Goal: Task Accomplishment & Management: Manage account settings

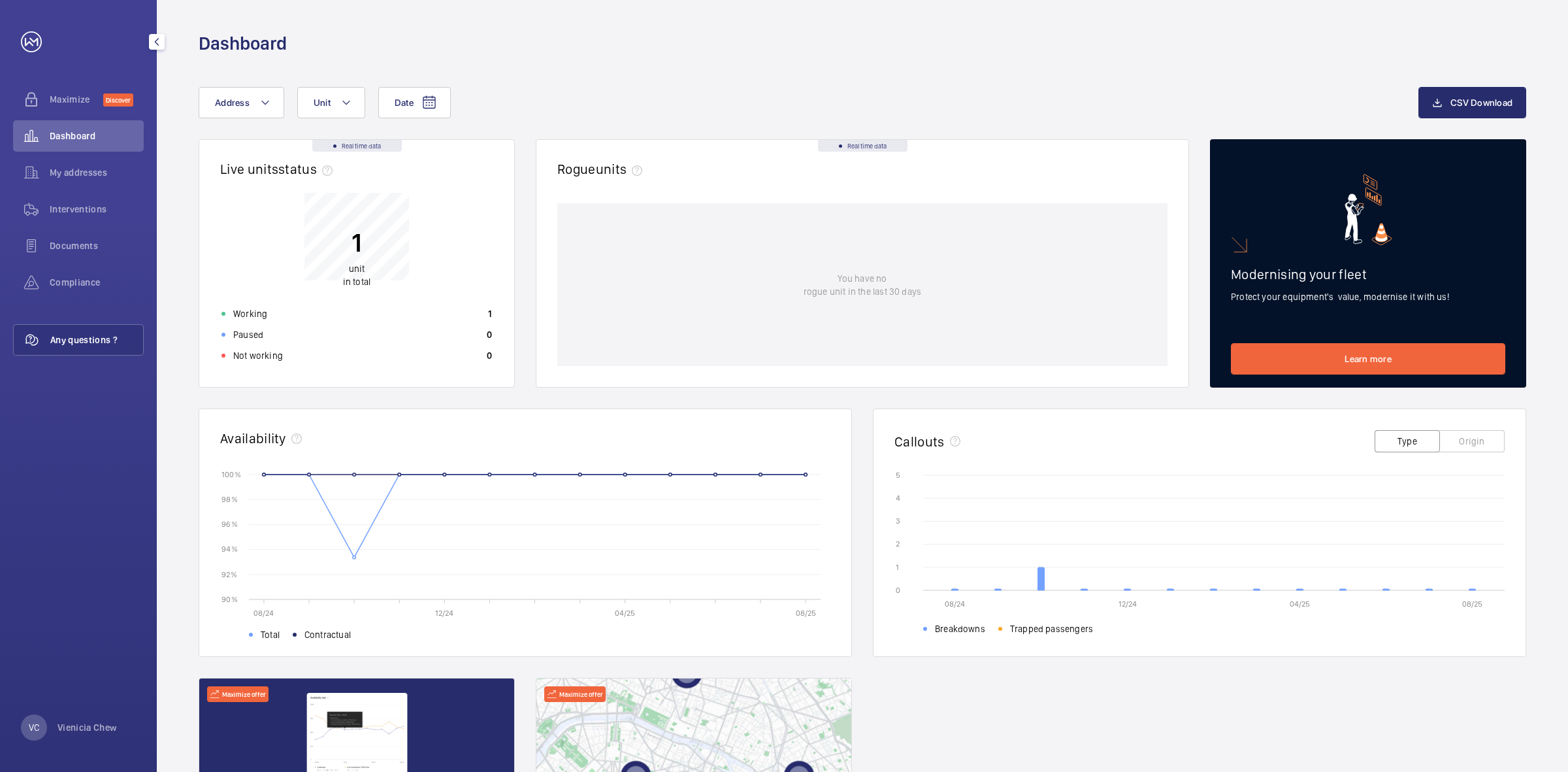
click at [82, 338] on span "Any questions ?" at bounding box center [96, 340] width 93 height 13
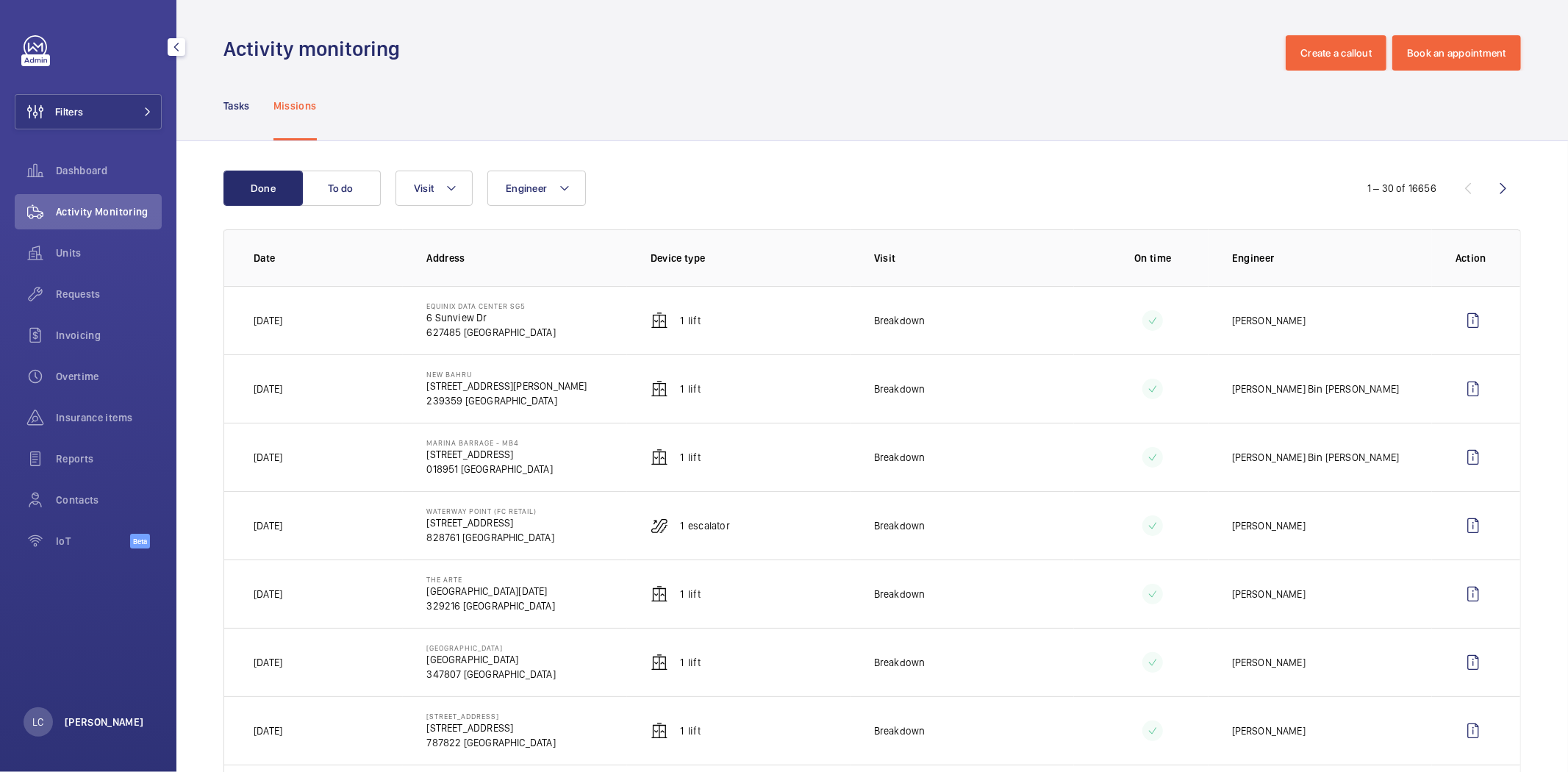
click at [85, 722] on p "[PERSON_NAME]" at bounding box center [105, 722] width 80 height 15
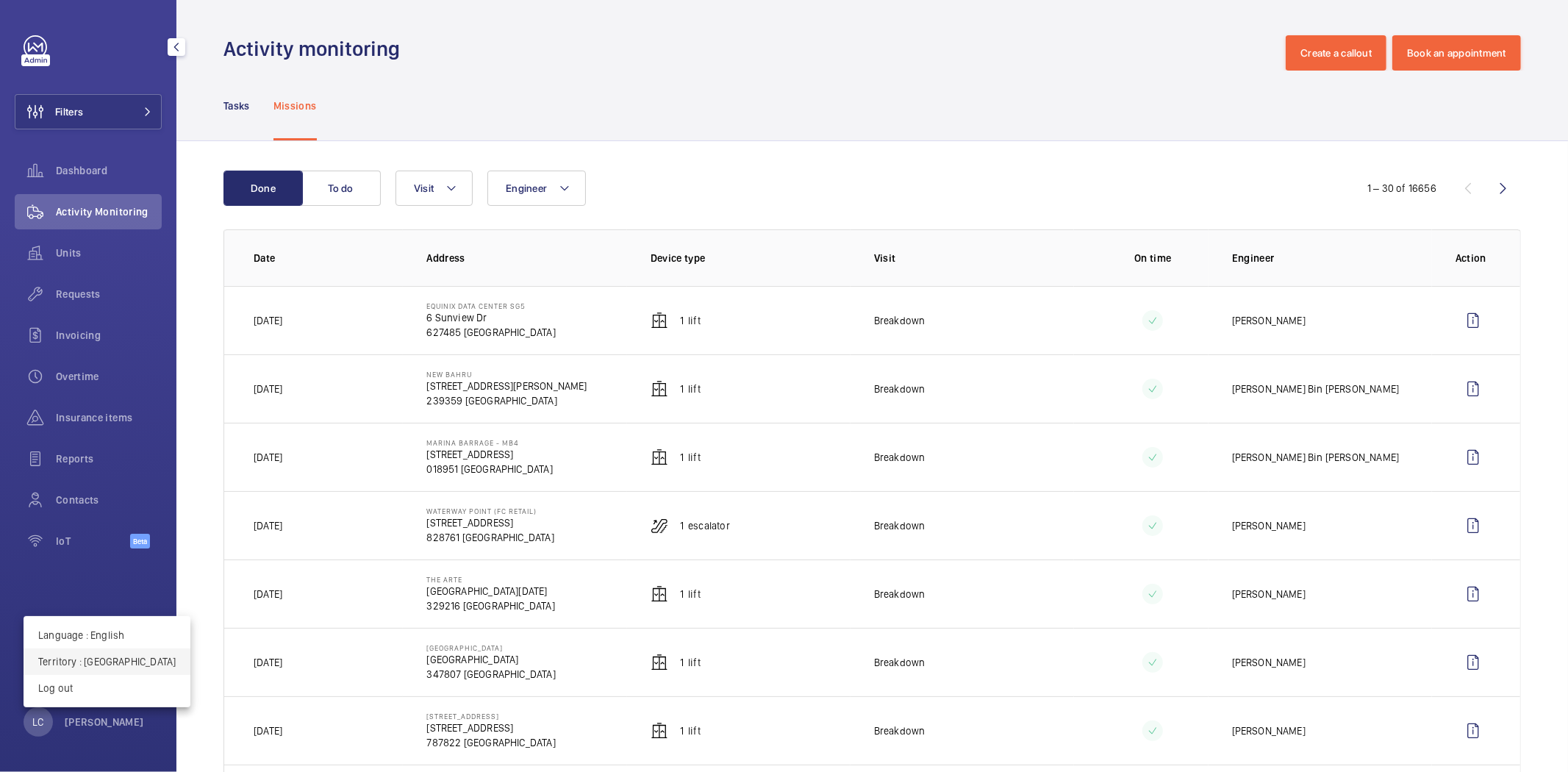
click at [97, 662] on p "Territory : Singapour" at bounding box center [107, 662] width 137 height 15
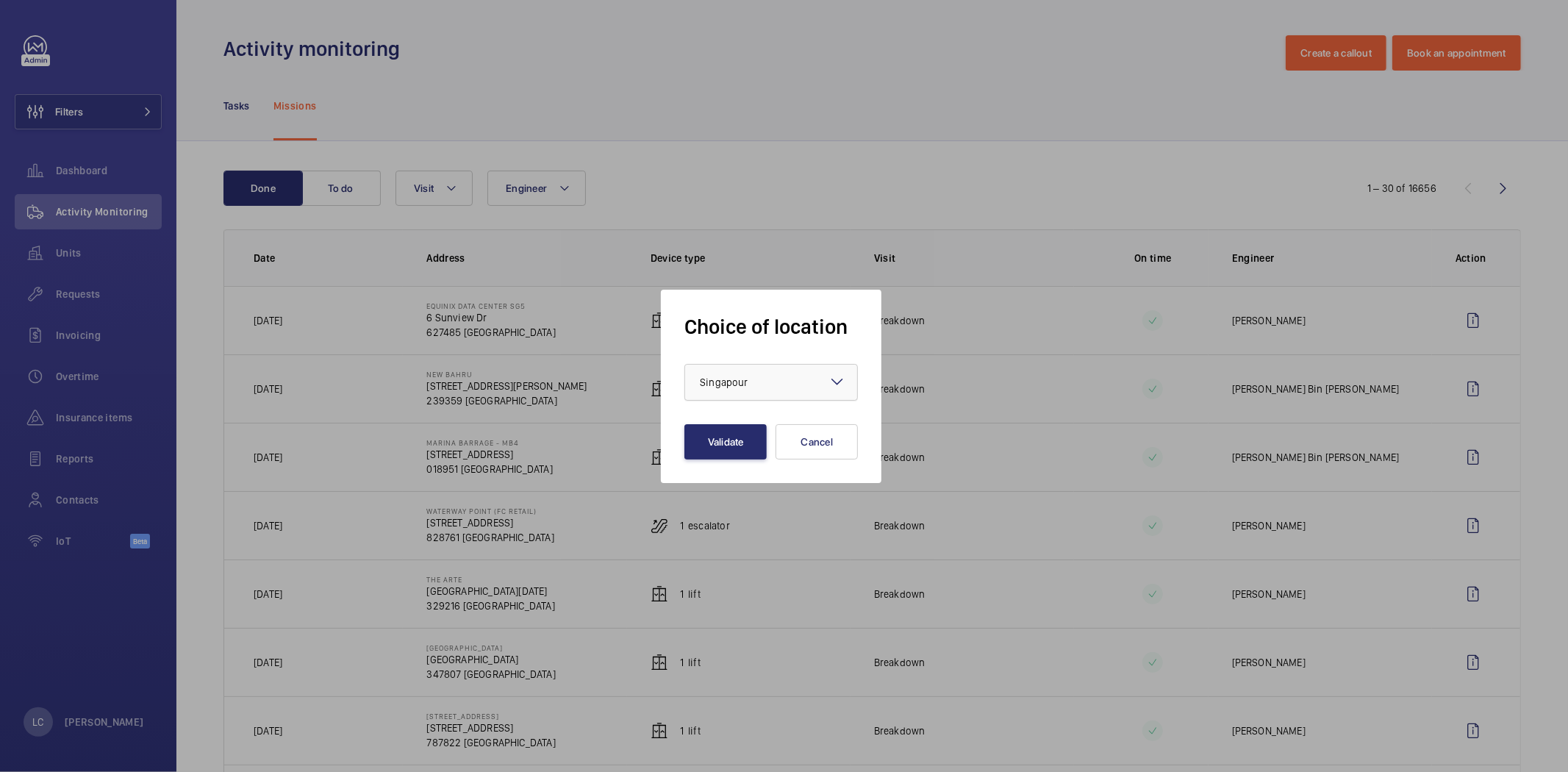
click at [717, 393] on div at bounding box center [771, 382] width 172 height 35
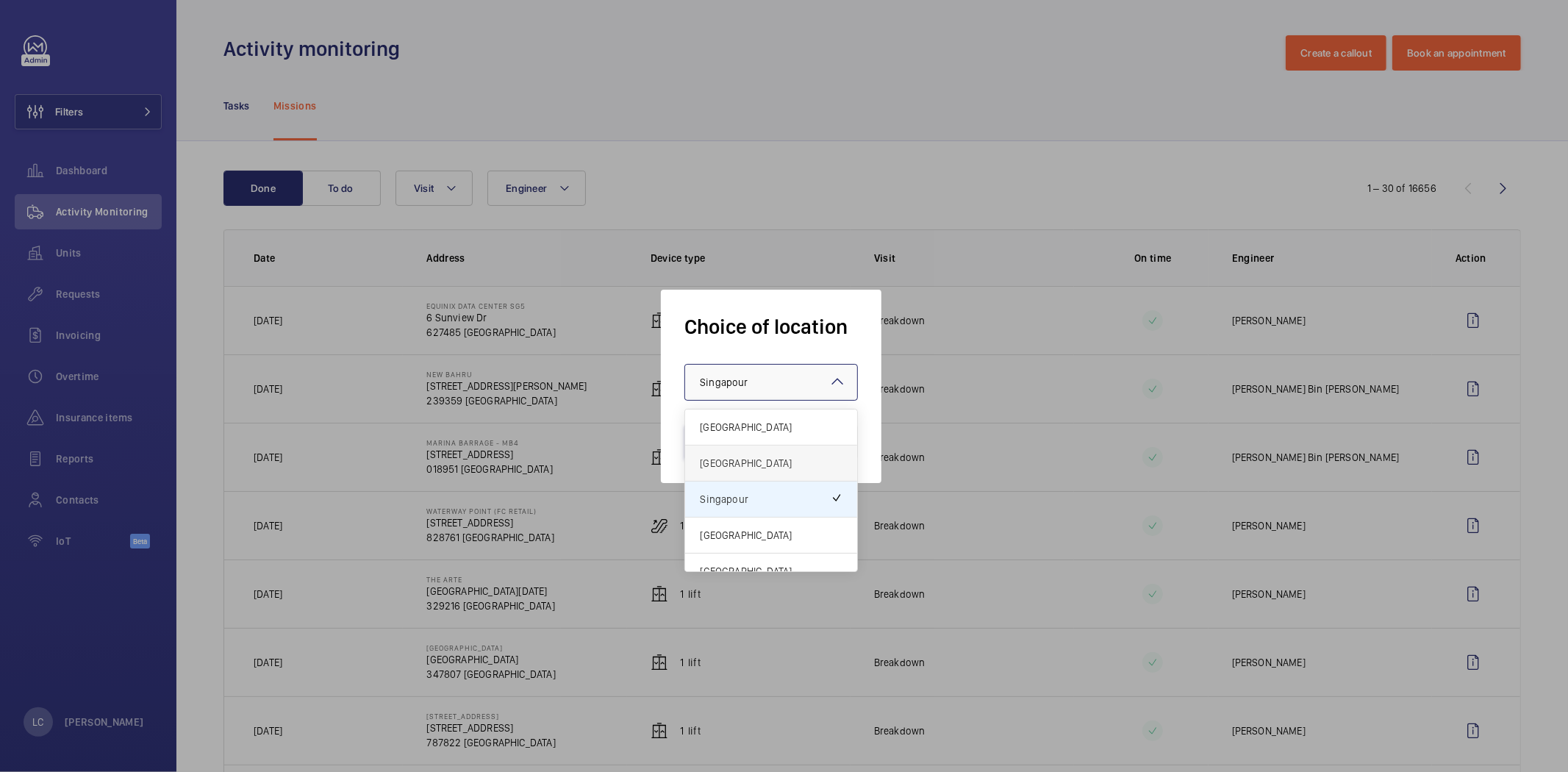
click at [723, 456] on span "[GEOGRAPHIC_DATA]" at bounding box center [771, 463] width 143 height 15
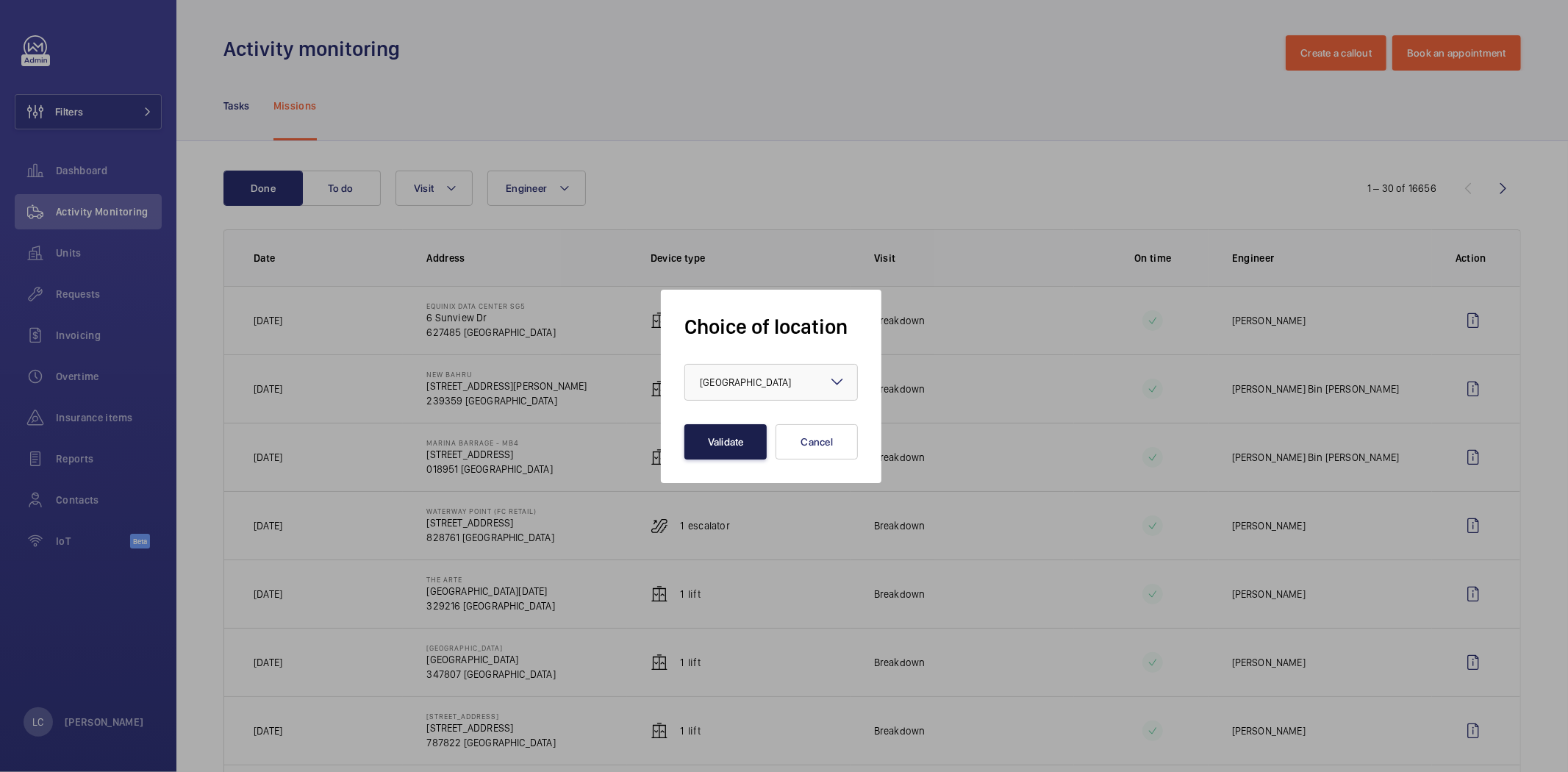
click at [724, 443] on button "Validate" at bounding box center [726, 442] width 82 height 35
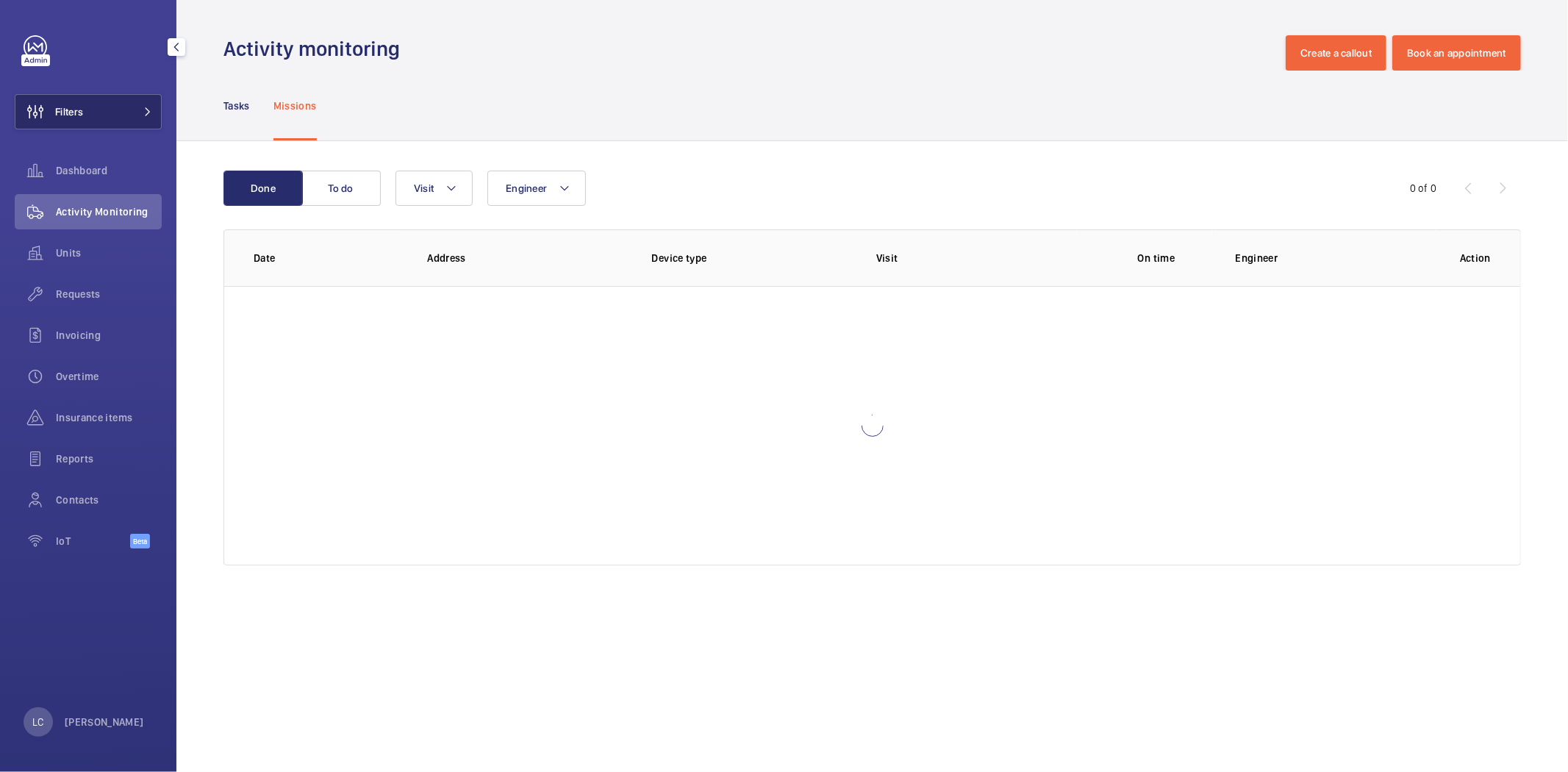
click at [98, 116] on button "Filters" at bounding box center [88, 112] width 147 height 35
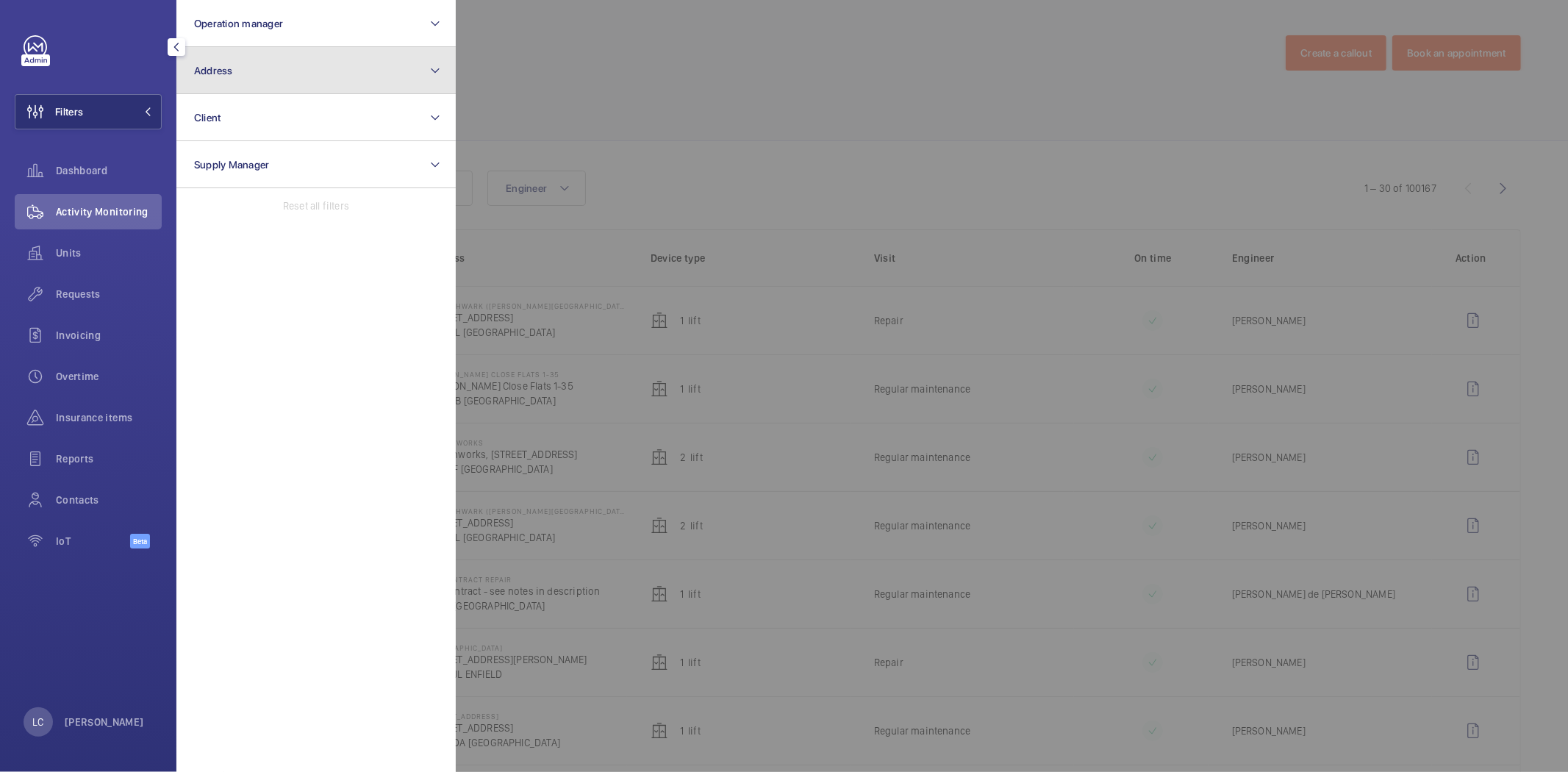
click at [229, 70] on span "Address" at bounding box center [213, 70] width 39 height 12
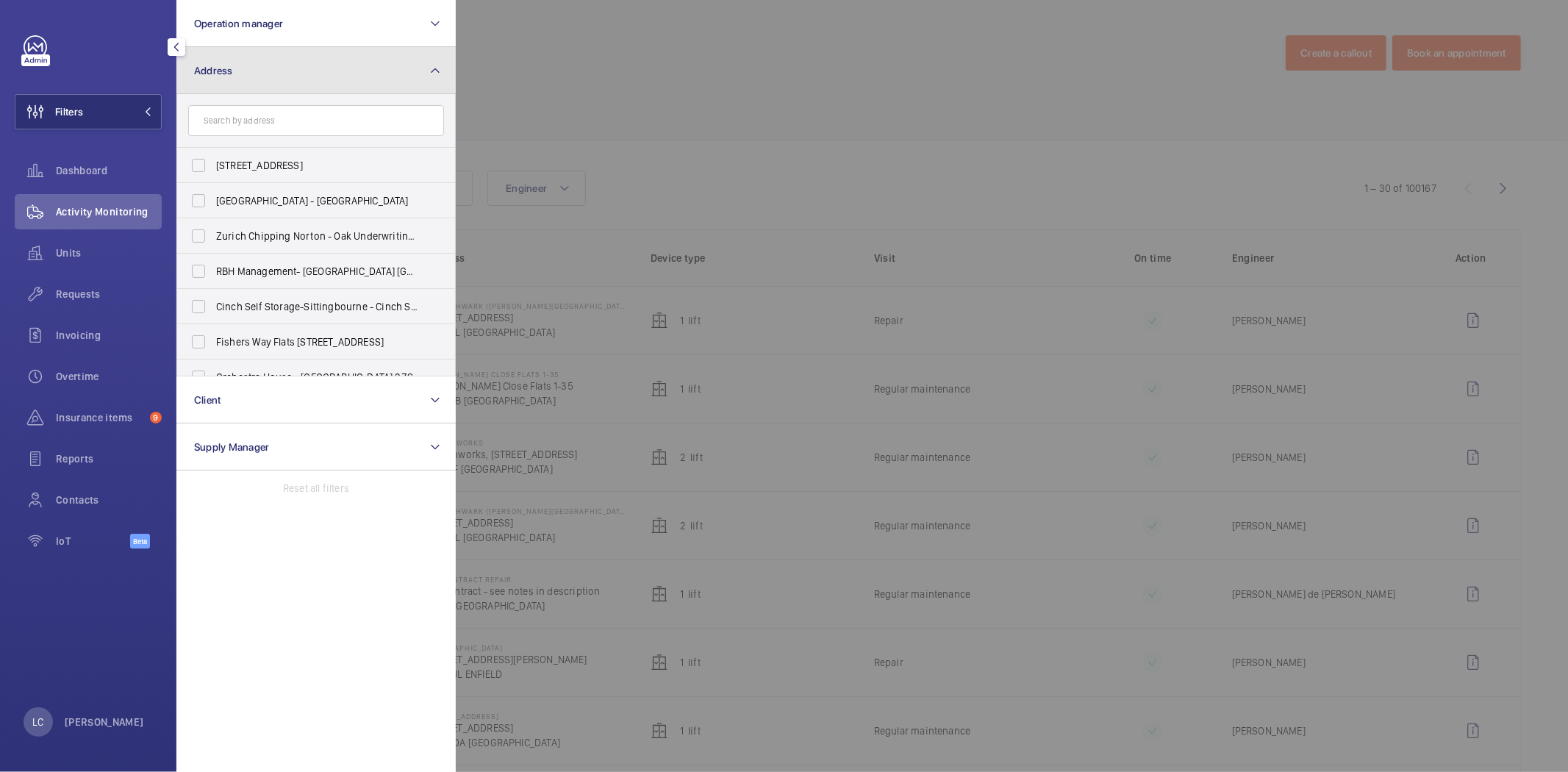
click at [228, 75] on span "Address" at bounding box center [213, 70] width 39 height 12
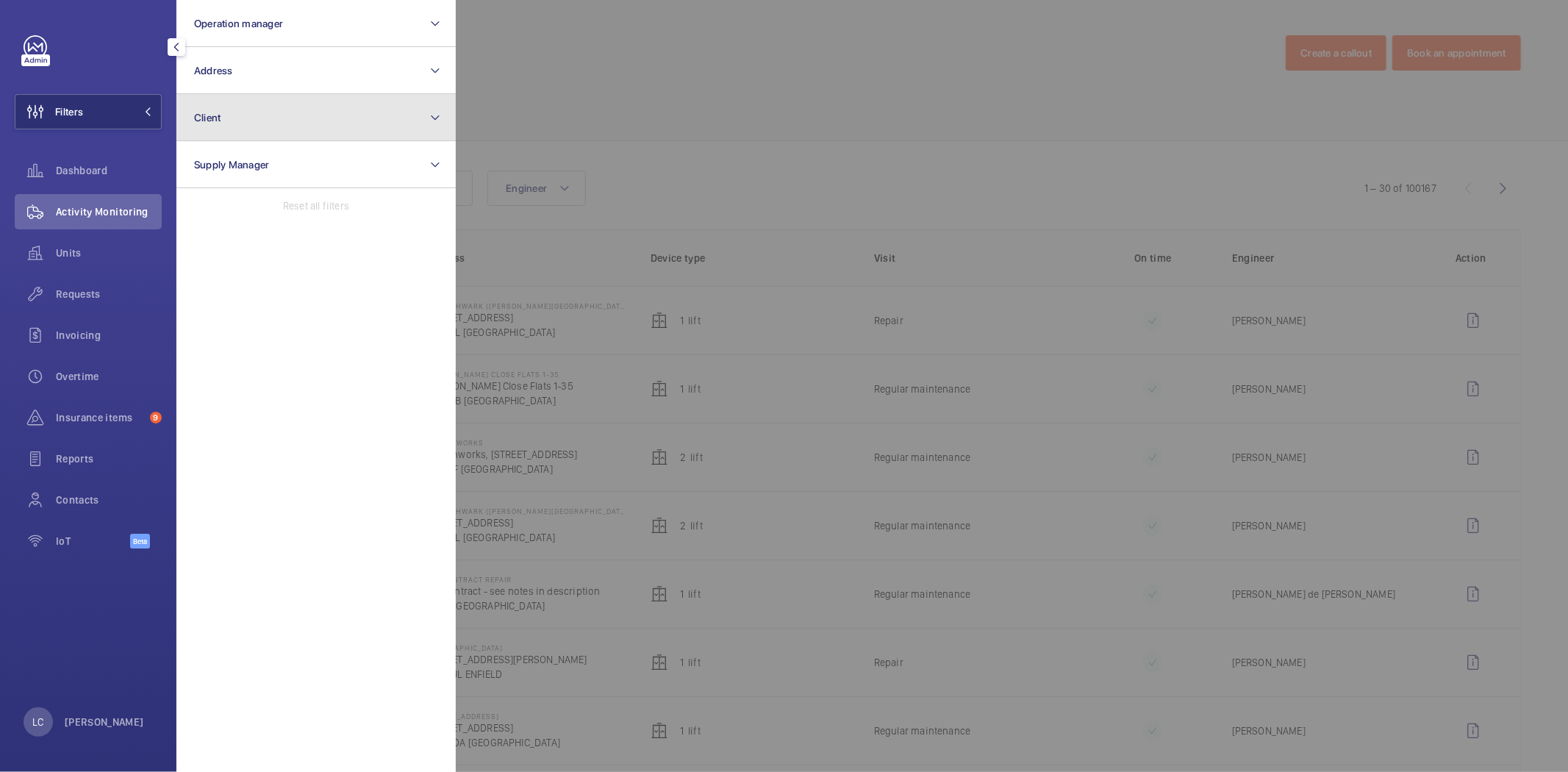
click at [229, 122] on button "Client" at bounding box center [315, 118] width 279 height 47
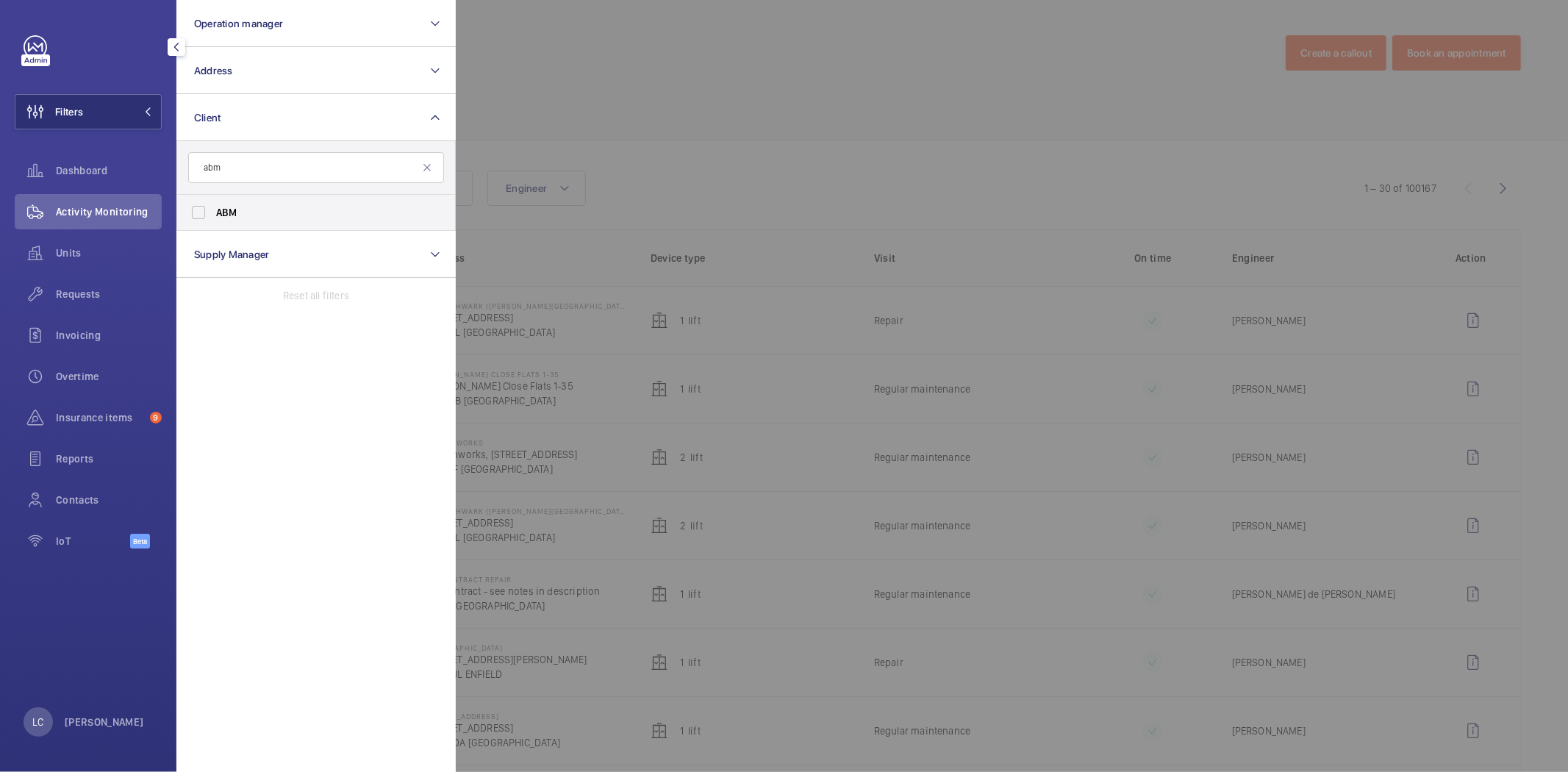
type input "abm"
click at [266, 218] on span "ABM" at bounding box center [317, 212] width 202 height 15
click at [213, 218] on input "ABM" at bounding box center [198, 212] width 30 height 30
checkbox input "true"
click at [703, 147] on div at bounding box center [1240, 386] width 1568 height 772
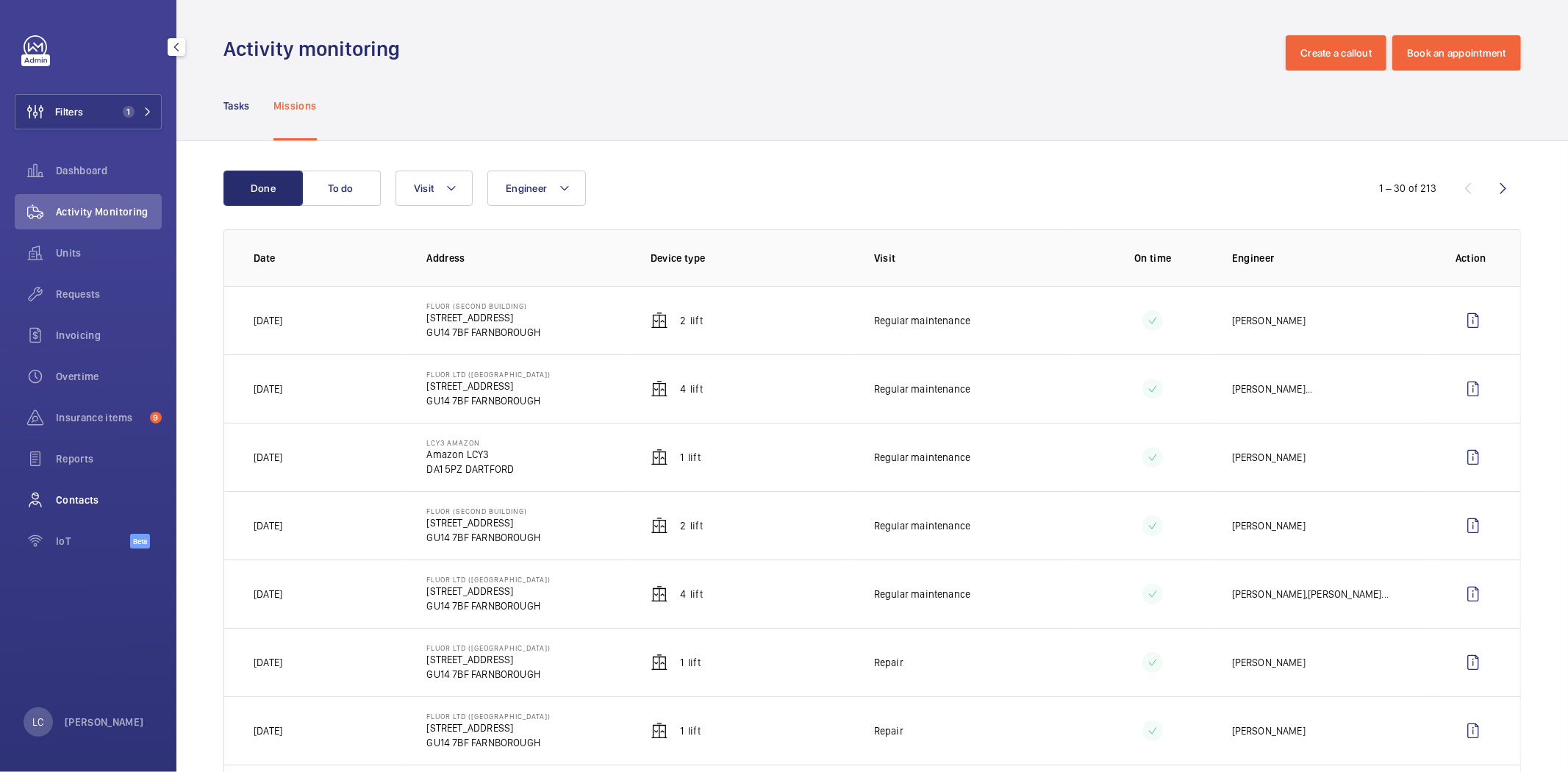
click at [70, 499] on span "Contacts" at bounding box center [108, 500] width 106 height 15
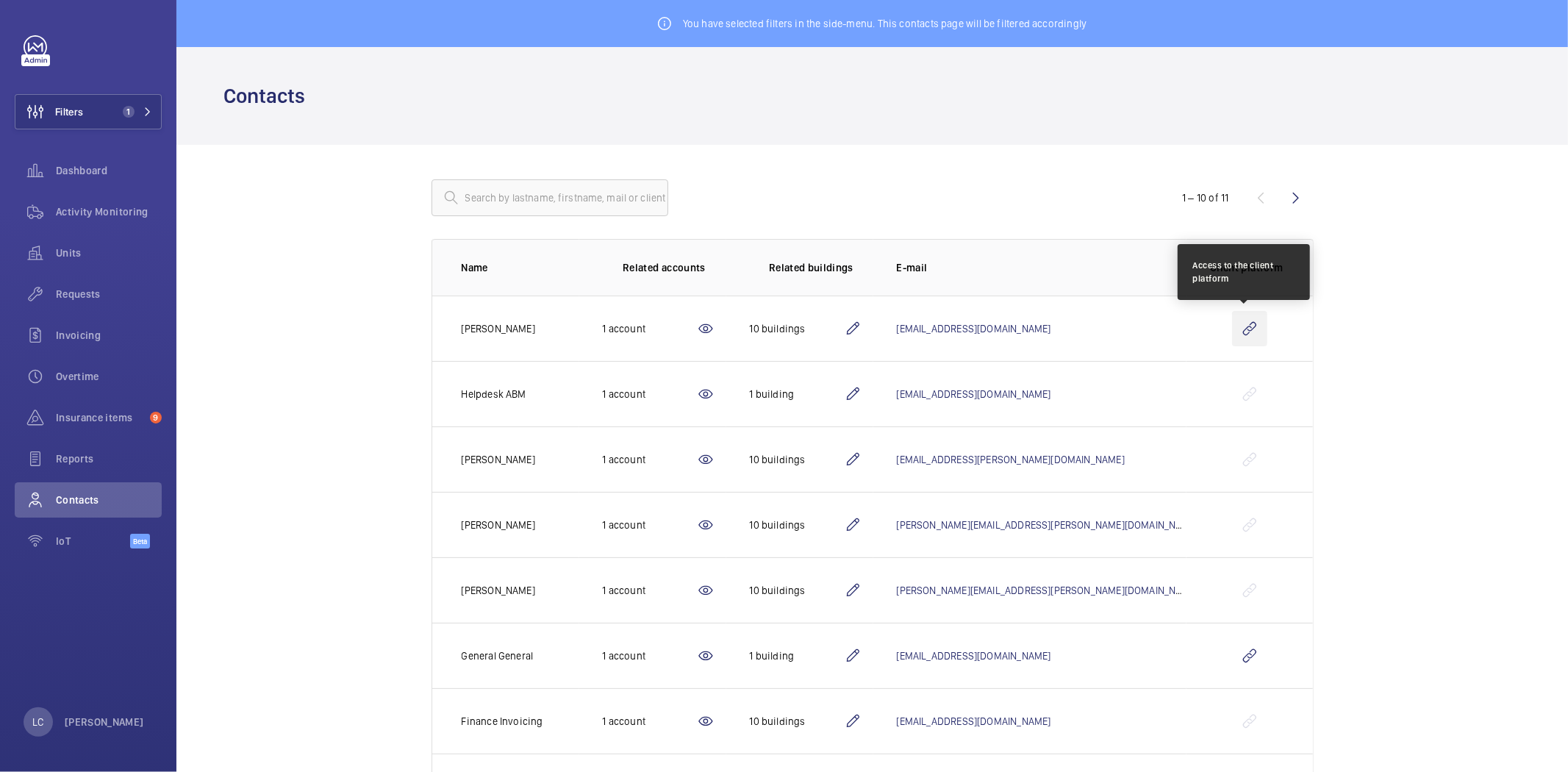
click at [1239, 324] on wm-front-icon-button at bounding box center [1249, 329] width 35 height 35
click at [119, 721] on wm-front-avatar "[PERSON_NAME] [PERSON_NAME]" at bounding box center [88, 722] width 130 height 30
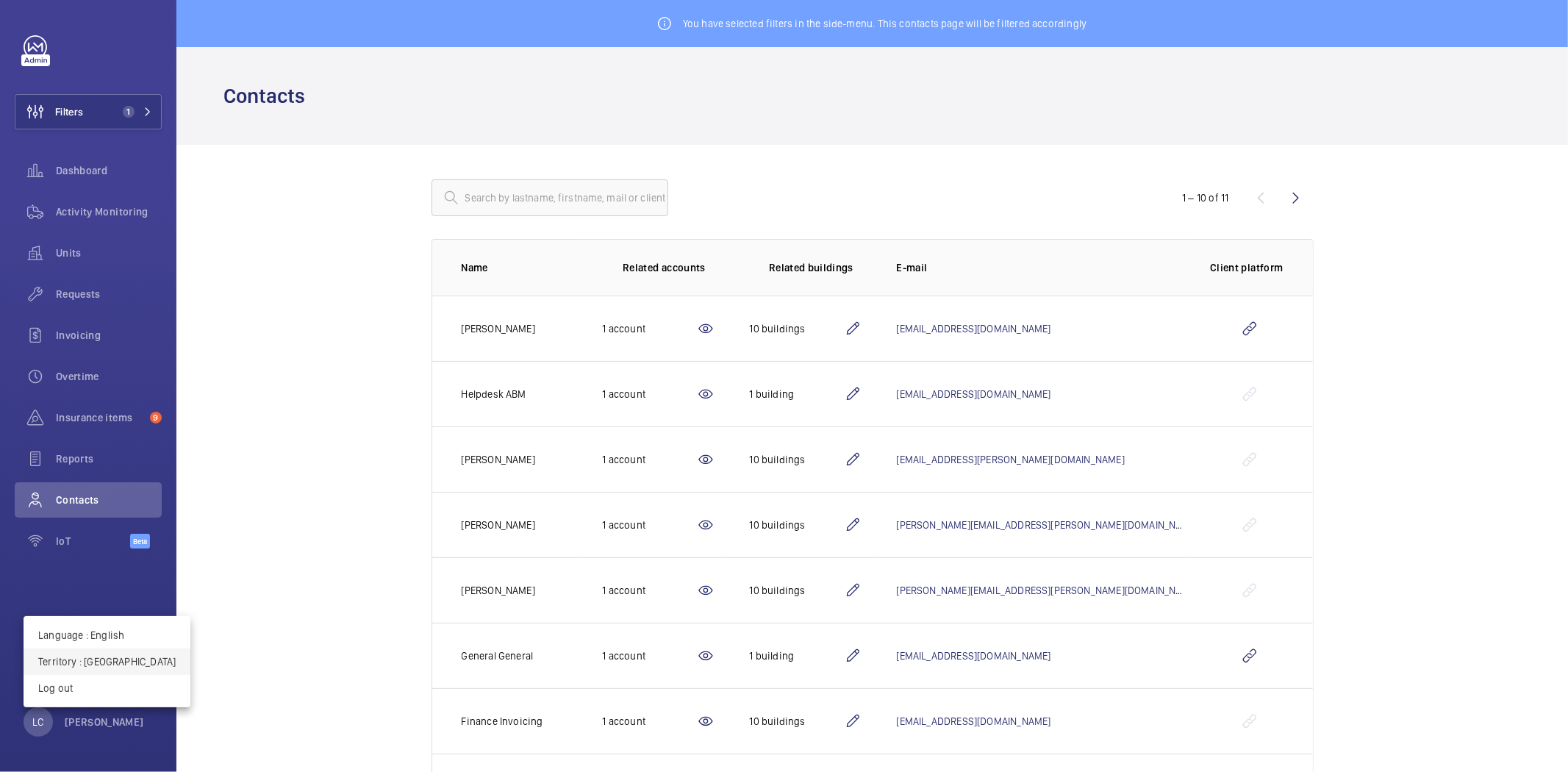
click at [127, 664] on p "Territory : [GEOGRAPHIC_DATA]" at bounding box center [107, 662] width 137 height 15
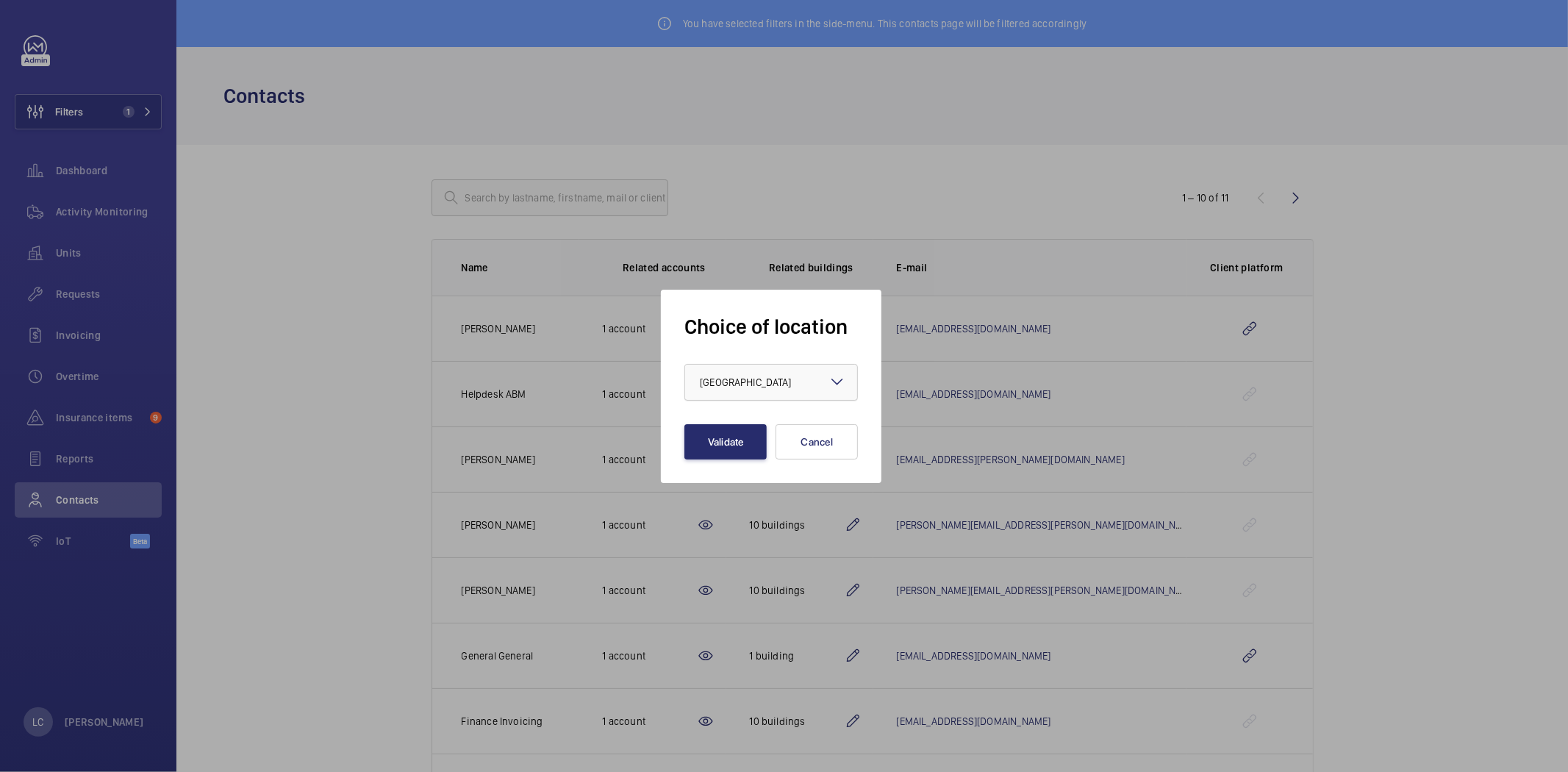
click at [775, 389] on div "× [GEOGRAPHIC_DATA]" at bounding box center [771, 383] width 172 height 15
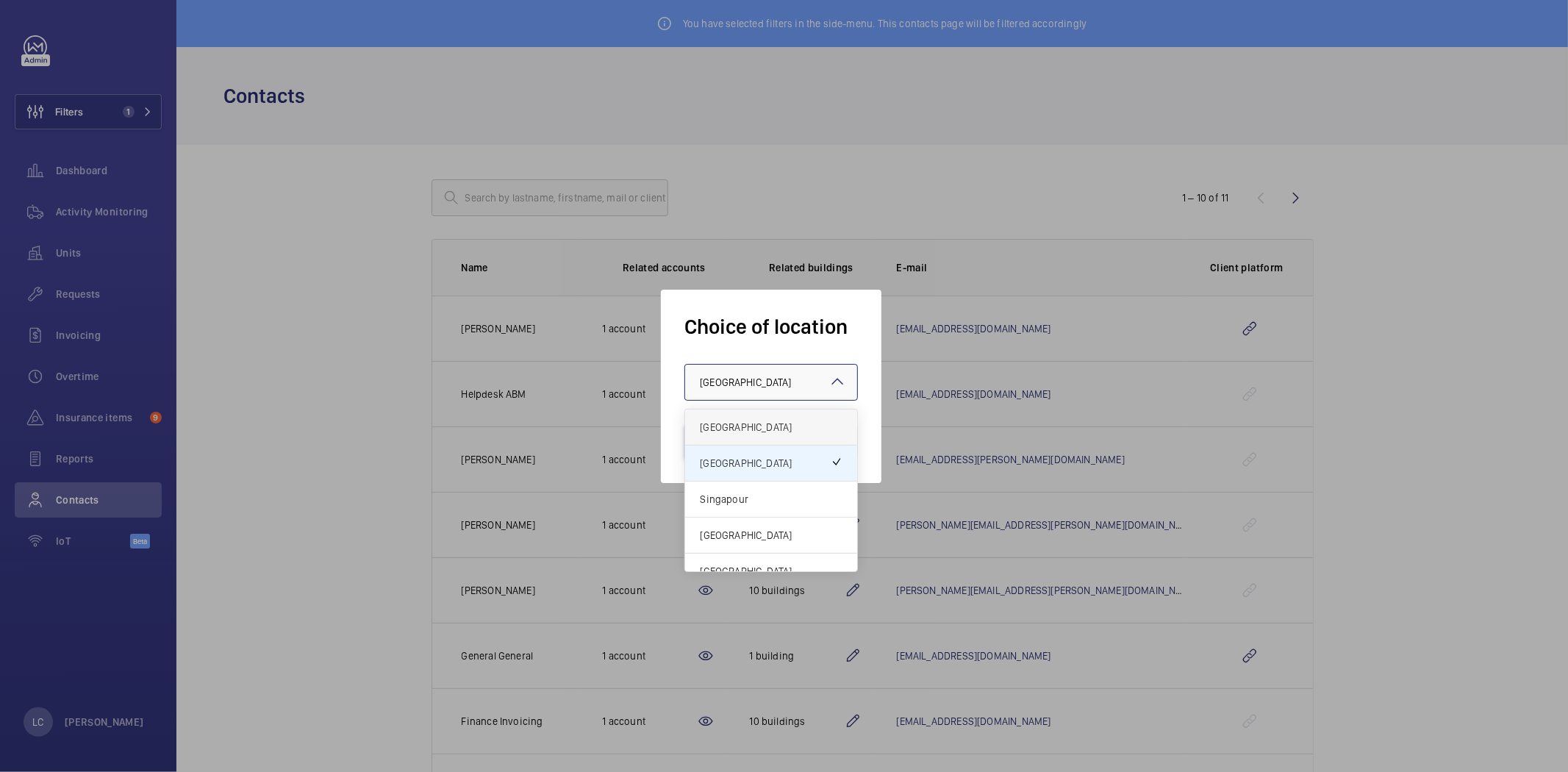
click at [755, 424] on span "[GEOGRAPHIC_DATA]" at bounding box center [771, 427] width 143 height 15
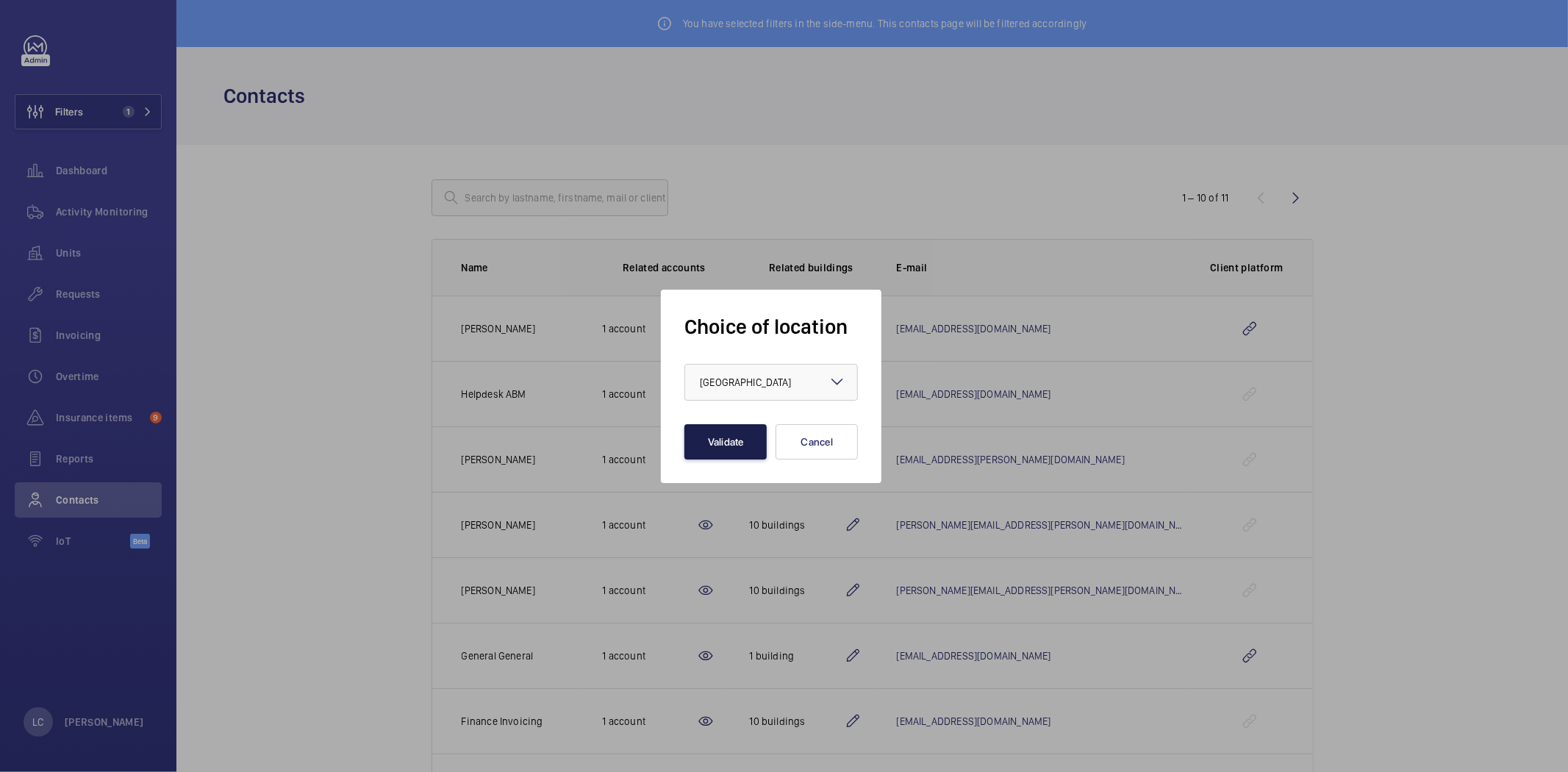
click at [747, 434] on button "Validate" at bounding box center [726, 442] width 82 height 35
